Goal: Ask a question

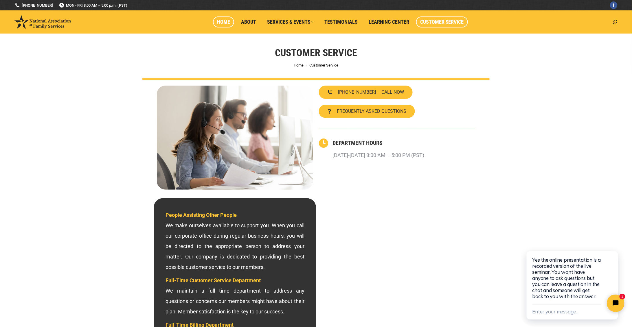
click at [226, 21] on span "Home" at bounding box center [223, 22] width 13 height 6
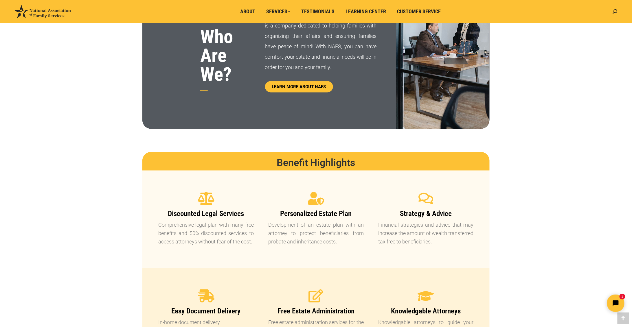
scroll to position [164, 0]
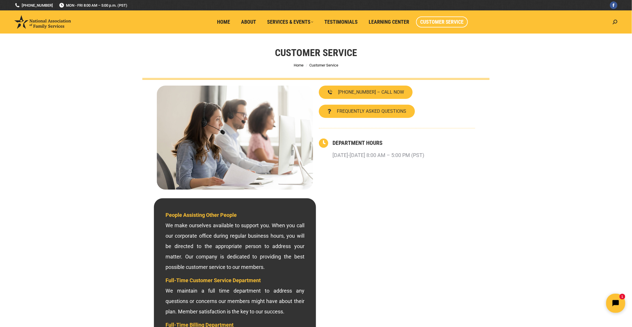
click at [616, 303] on icon "Open chat widget" at bounding box center [618, 303] width 9 height 9
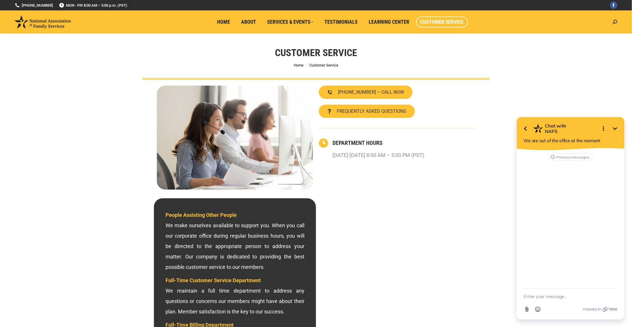
click at [614, 129] on icon "Minimize" at bounding box center [615, 128] width 4 height 3
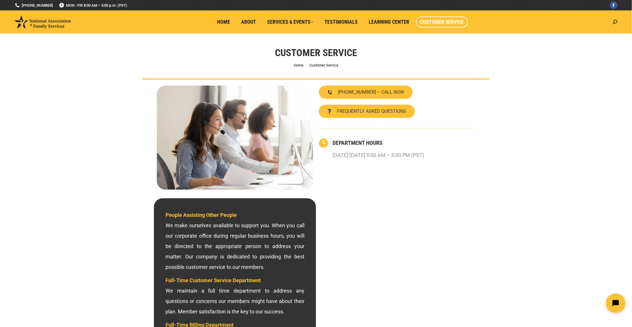
click at [618, 306] on icon "Open chat widget" at bounding box center [618, 303] width 9 height 9
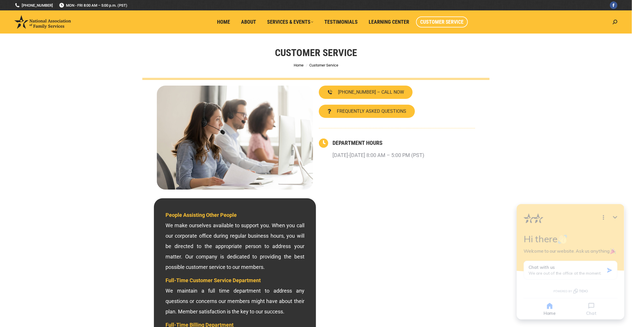
click at [618, 306] on div "Home Chat" at bounding box center [570, 308] width 108 height 21
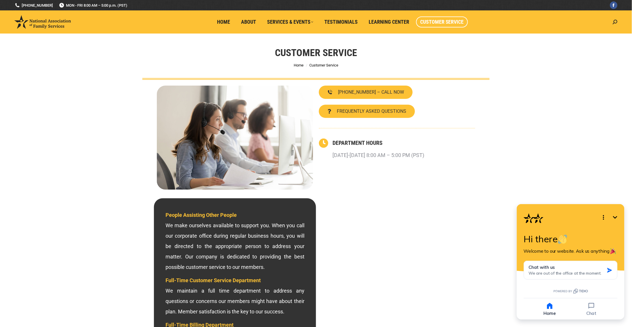
click at [589, 252] on span "Welcome to our website. Ask us anything" at bounding box center [570, 251] width 94 height 6
click at [615, 217] on icon "Minimize" at bounding box center [615, 217] width 4 height 3
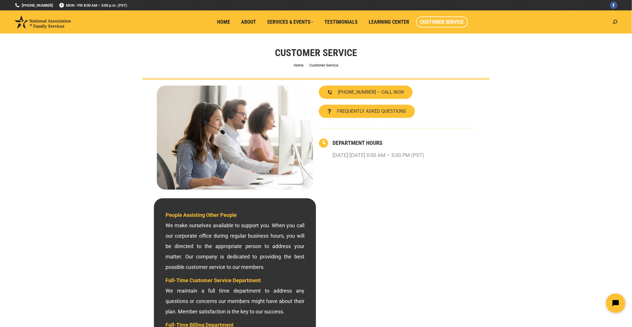
click at [611, 304] on button "Open chat widget" at bounding box center [615, 303] width 19 height 19
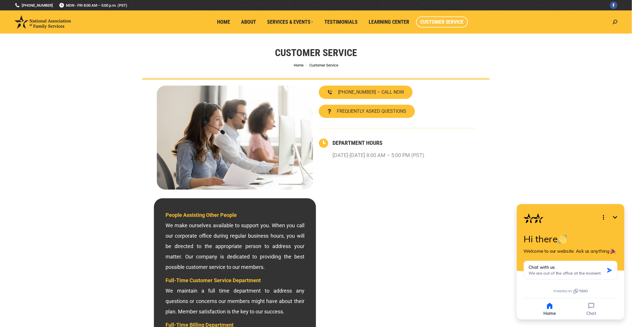
click at [477, 207] on div at bounding box center [397, 287] width 162 height 179
click at [604, 218] on icon "Open options" at bounding box center [603, 217] width 7 height 7
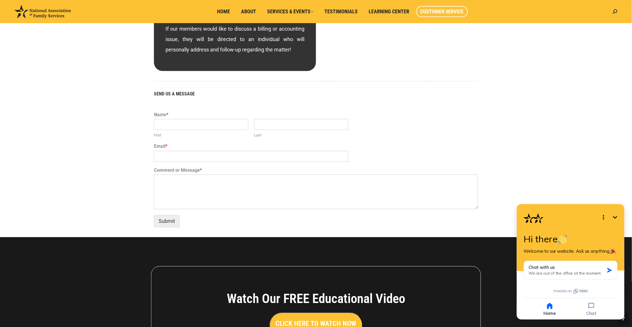
scroll to position [307, 0]
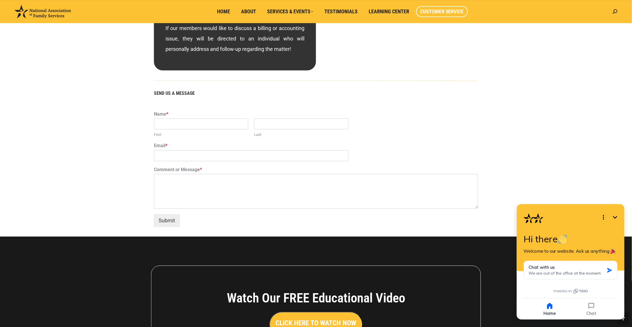
drag, startPoint x: 635, startPoint y: 141, endPoint x: 114, endPoint y: 64, distance: 526.6
click at [592, 308] on icon "button" at bounding box center [591, 306] width 8 height 8
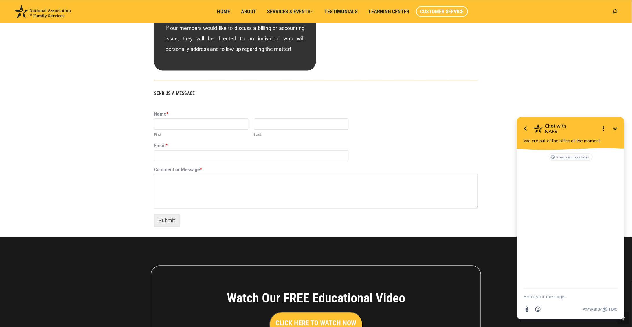
click at [533, 299] on textarea "New message" at bounding box center [570, 296] width 94 height 15
type textarea "Hi. Do I need to attend the live seminar if I already watch the video? Is it th…"
click at [611, 292] on icon "button" at bounding box center [614, 290] width 6 height 6
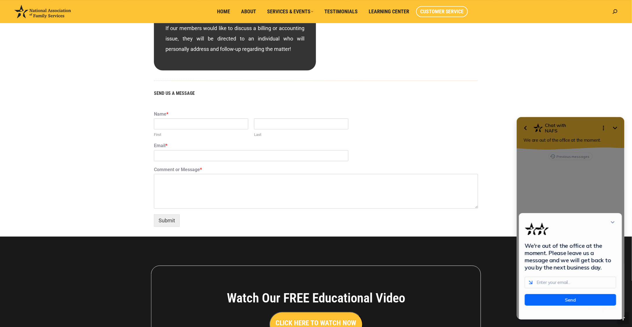
scroll to position [0, 0]
type input "evamelgar2@yahoo.com"
click at [572, 305] on button "Send" at bounding box center [569, 300] width 91 height 12
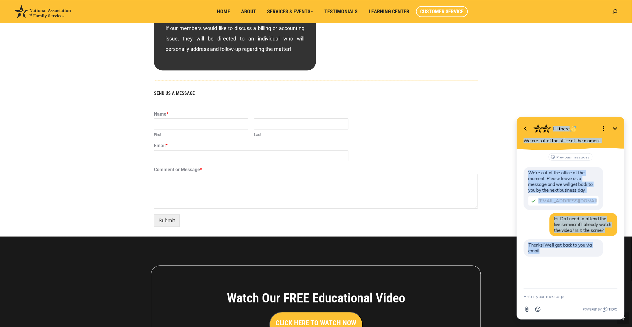
drag, startPoint x: 628, startPoint y: 245, endPoint x: 623, endPoint y: 207, distance: 38.2
click at [623, 207] on html "Go back Hi there Minimize Open options We are out of the office at the moment. …" at bounding box center [570, 212] width 123 height 230
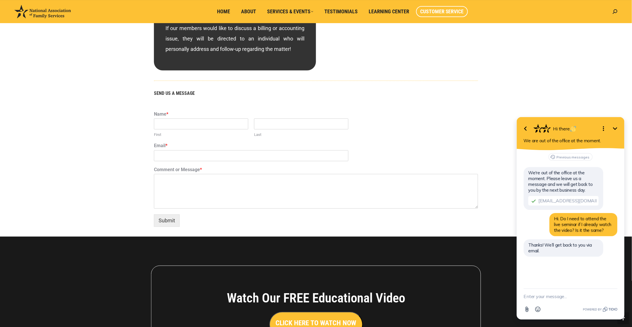
drag, startPoint x: 623, startPoint y: 207, endPoint x: 627, endPoint y: 214, distance: 7.9
click at [627, 214] on html "Go back Hi there Minimize Open options We are out of the office at the moment. …" at bounding box center [570, 212] width 123 height 230
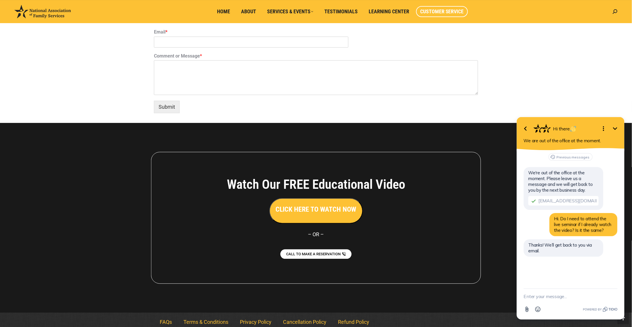
scroll to position [425, 0]
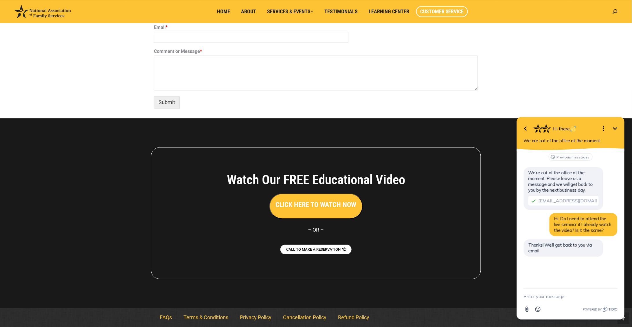
drag, startPoint x: 635, startPoint y: 223, endPoint x: 118, endPoint y: 150, distance: 522.3
click at [600, 128] on icon "Open options" at bounding box center [603, 128] width 7 height 7
click at [563, 145] on icon "button" at bounding box center [562, 146] width 4 height 4
click at [613, 128] on icon "Minimize" at bounding box center [614, 128] width 7 height 7
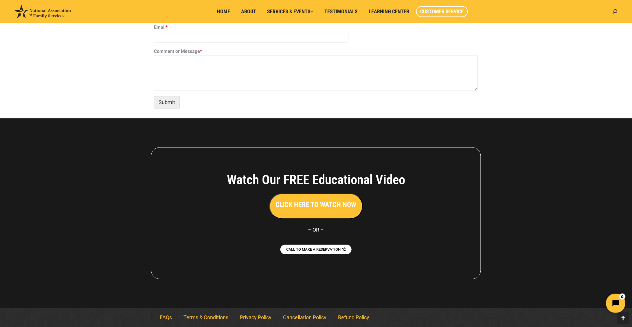
click at [617, 303] on icon "Open chat widget" at bounding box center [618, 303] width 9 height 9
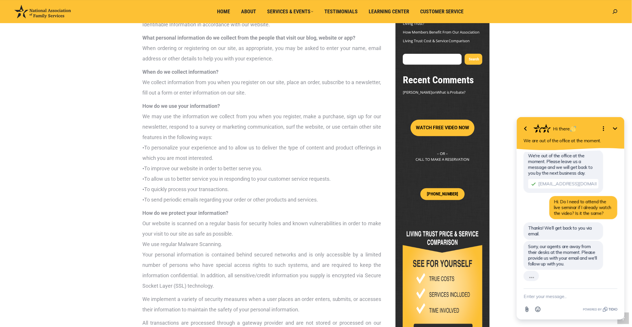
scroll to position [6, 0]
